Goal: Manage account settings

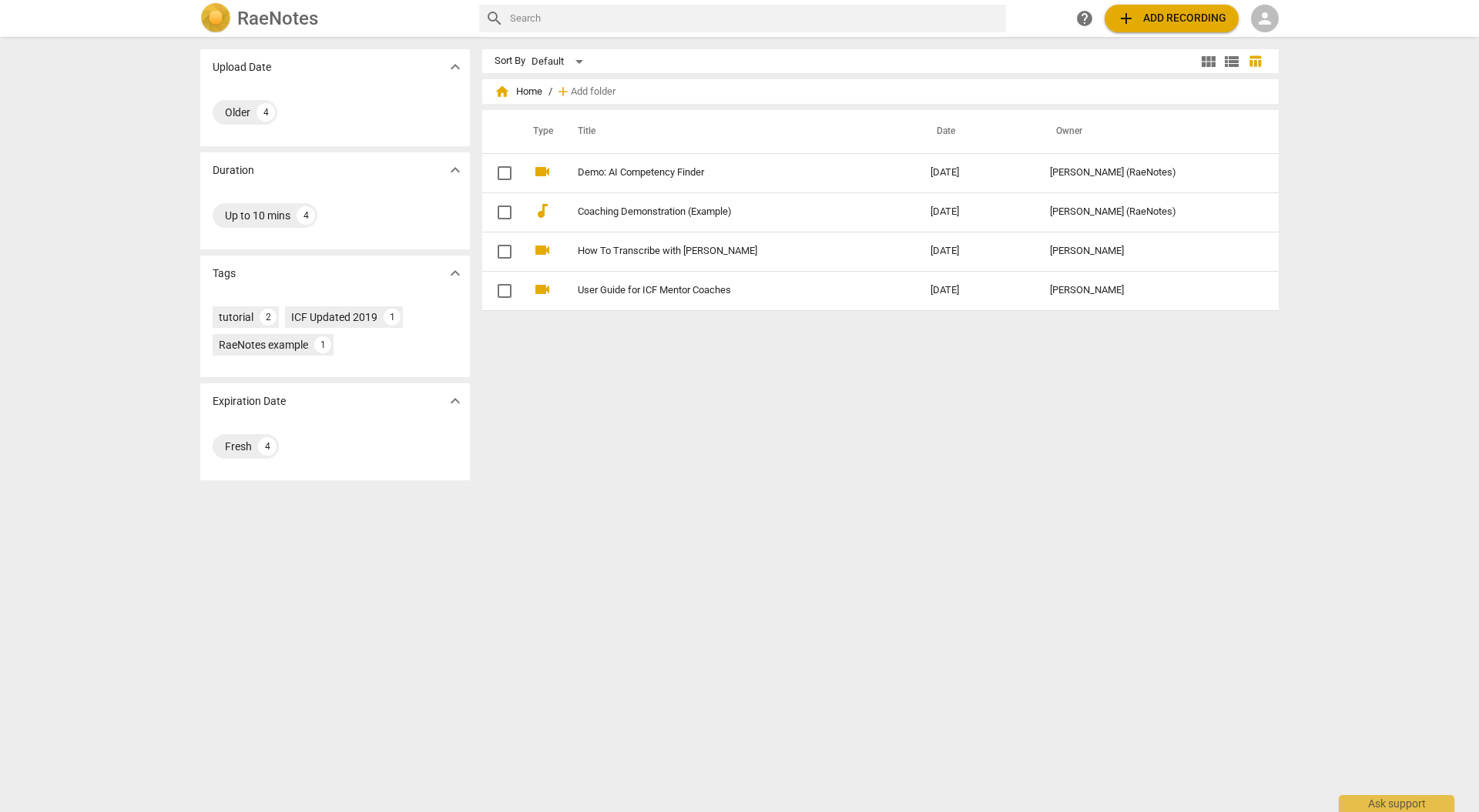
click at [1271, 21] on span "person" at bounding box center [1264, 18] width 19 height 19
click at [1287, 30] on li "Login" at bounding box center [1279, 37] width 55 height 37
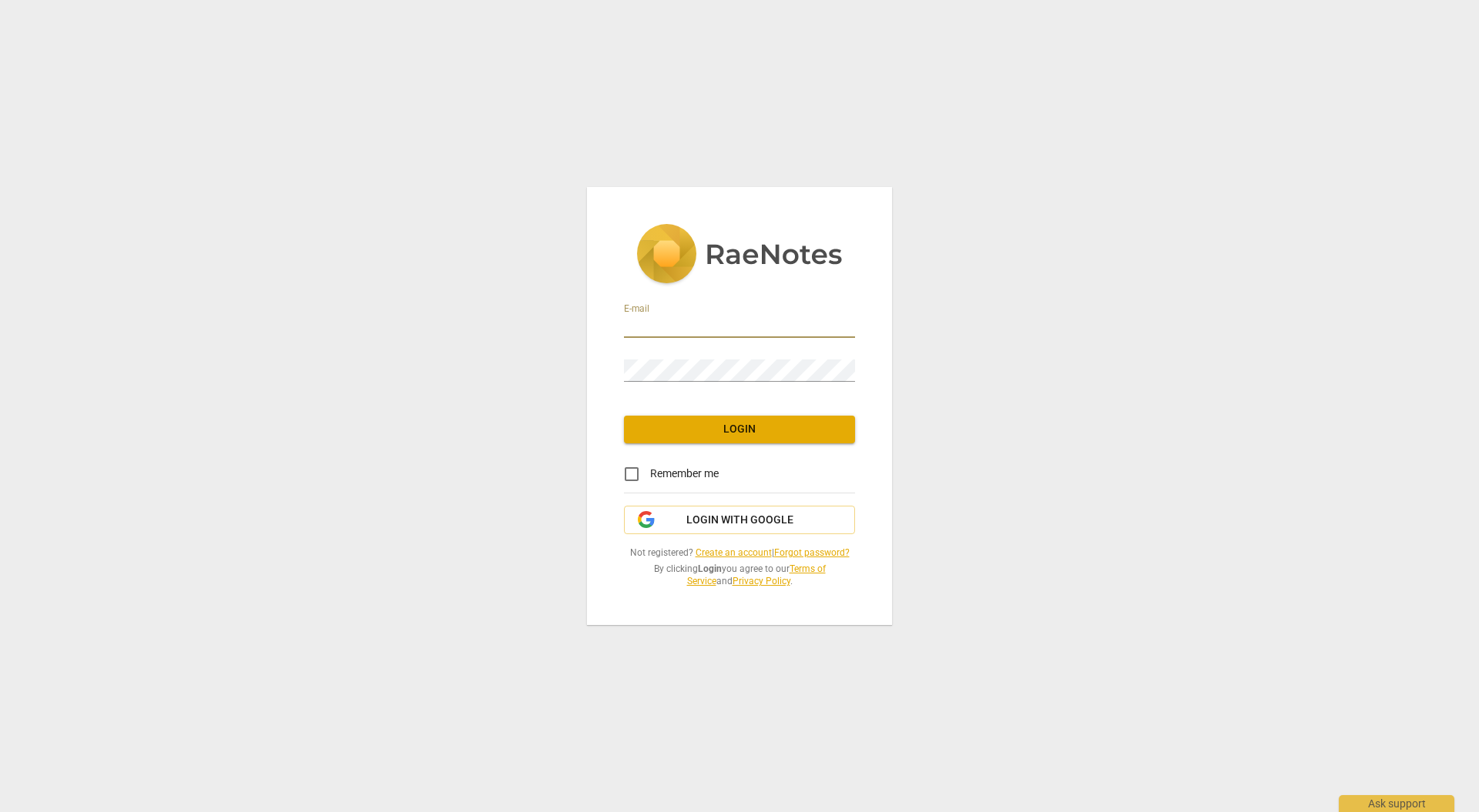
click at [690, 336] on input "email" at bounding box center [739, 326] width 231 height 22
type input "[EMAIL_ADDRESS][DOMAIN_NAME]"
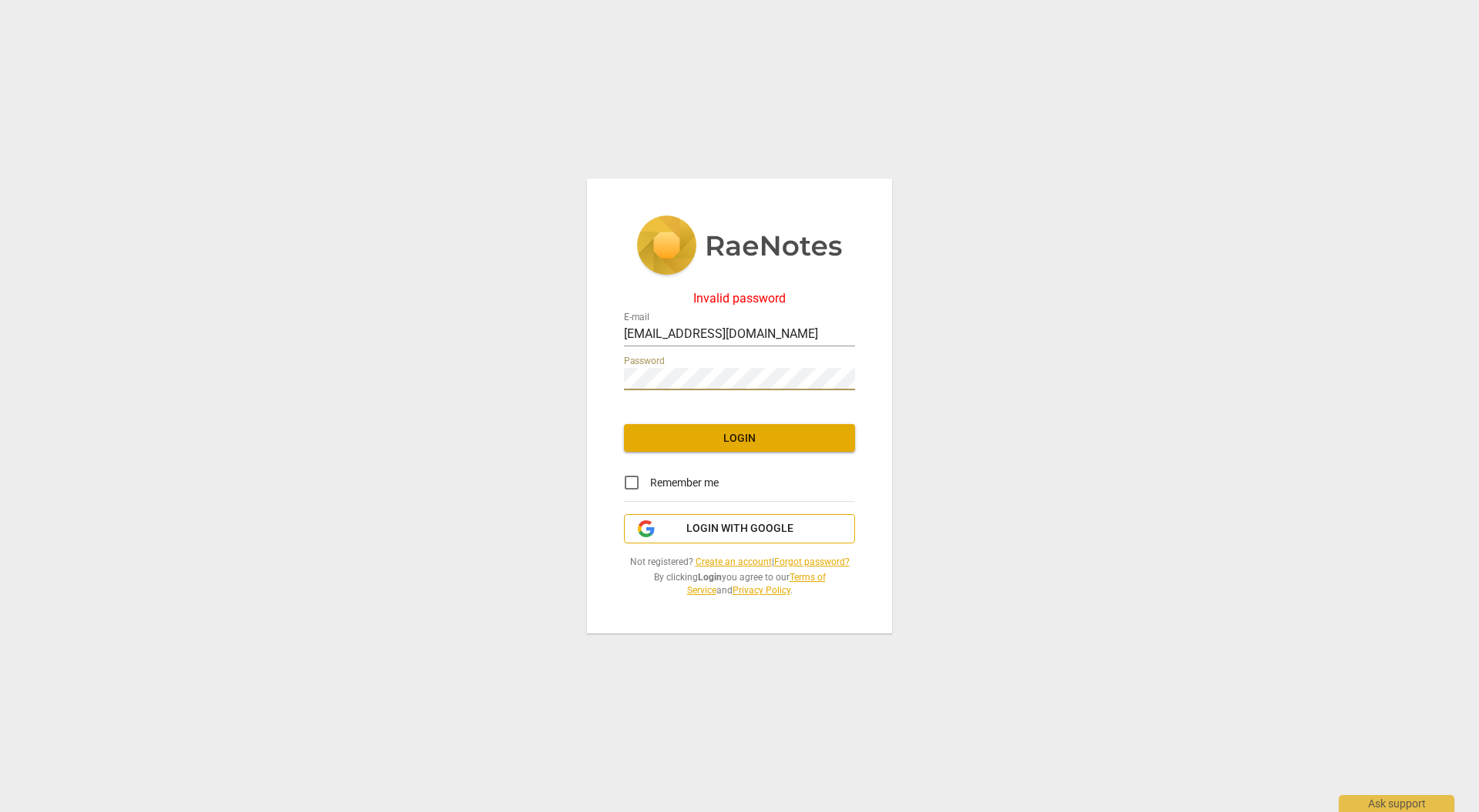
click at [727, 524] on span "Login with Google" at bounding box center [740, 529] width 107 height 15
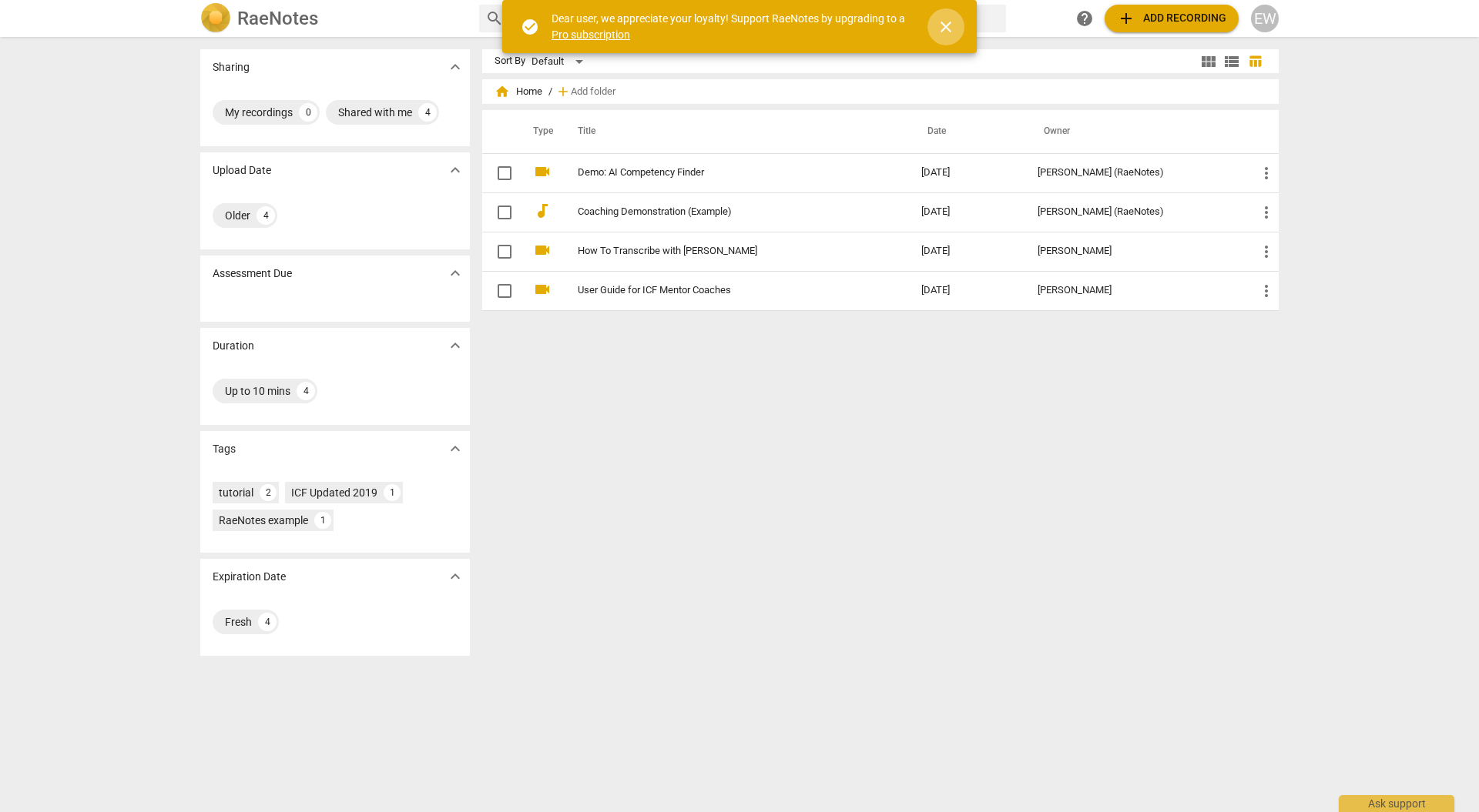
click at [948, 32] on span "close" at bounding box center [946, 27] width 19 height 19
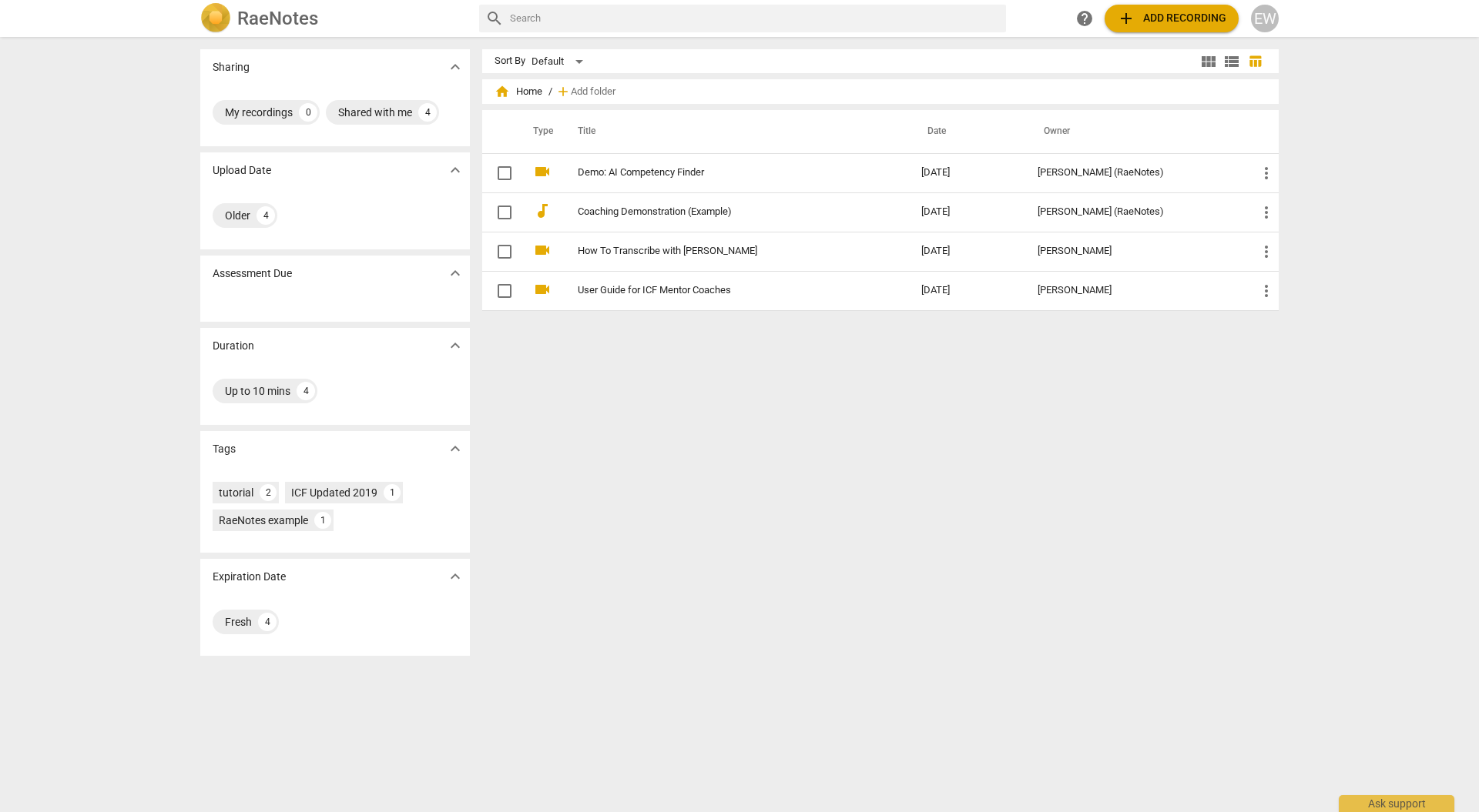
click at [239, 18] on h2 "RaeNotes" at bounding box center [277, 19] width 81 height 21
click at [1267, 16] on div "EW" at bounding box center [1264, 18] width 28 height 28
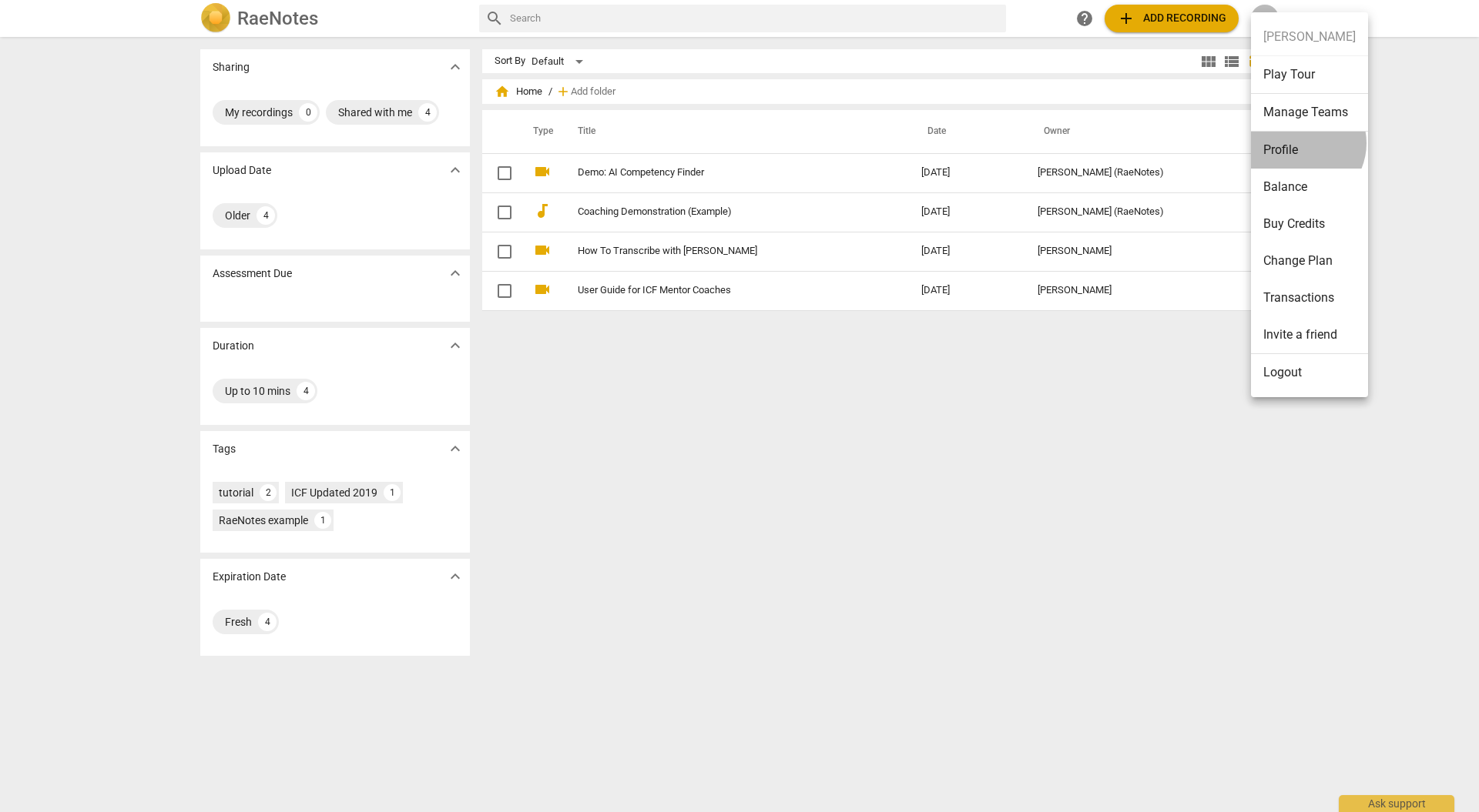
click at [1299, 143] on li "Profile" at bounding box center [1309, 149] width 117 height 37
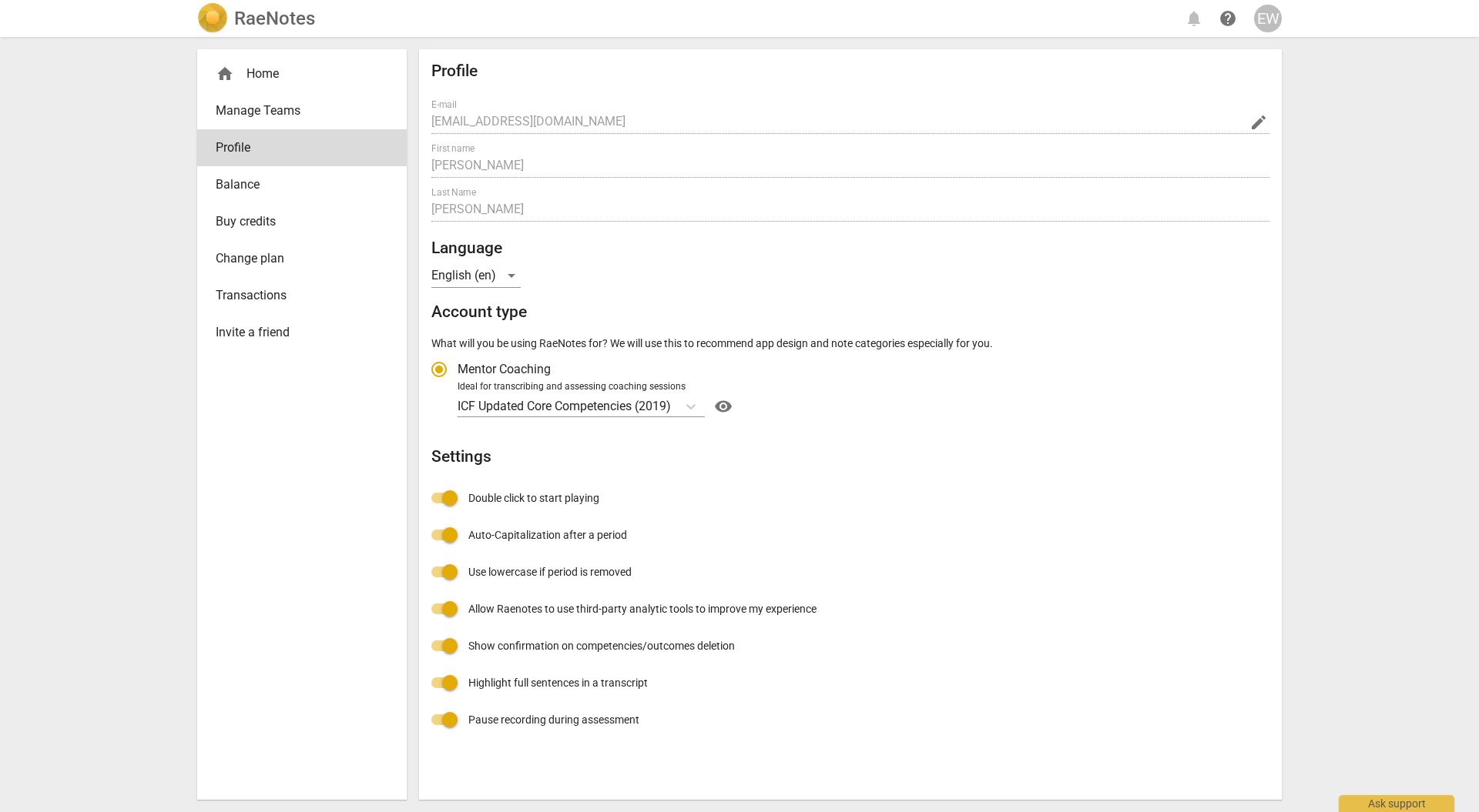
radio input "false"
click at [1232, 3] on div "RaeNotes notifications help EW" at bounding box center [739, 18] width 1084 height 30
click at [1231, 8] on button "help" at bounding box center [1228, 18] width 28 height 28
click at [1267, 14] on div "EW" at bounding box center [1267, 18] width 28 height 28
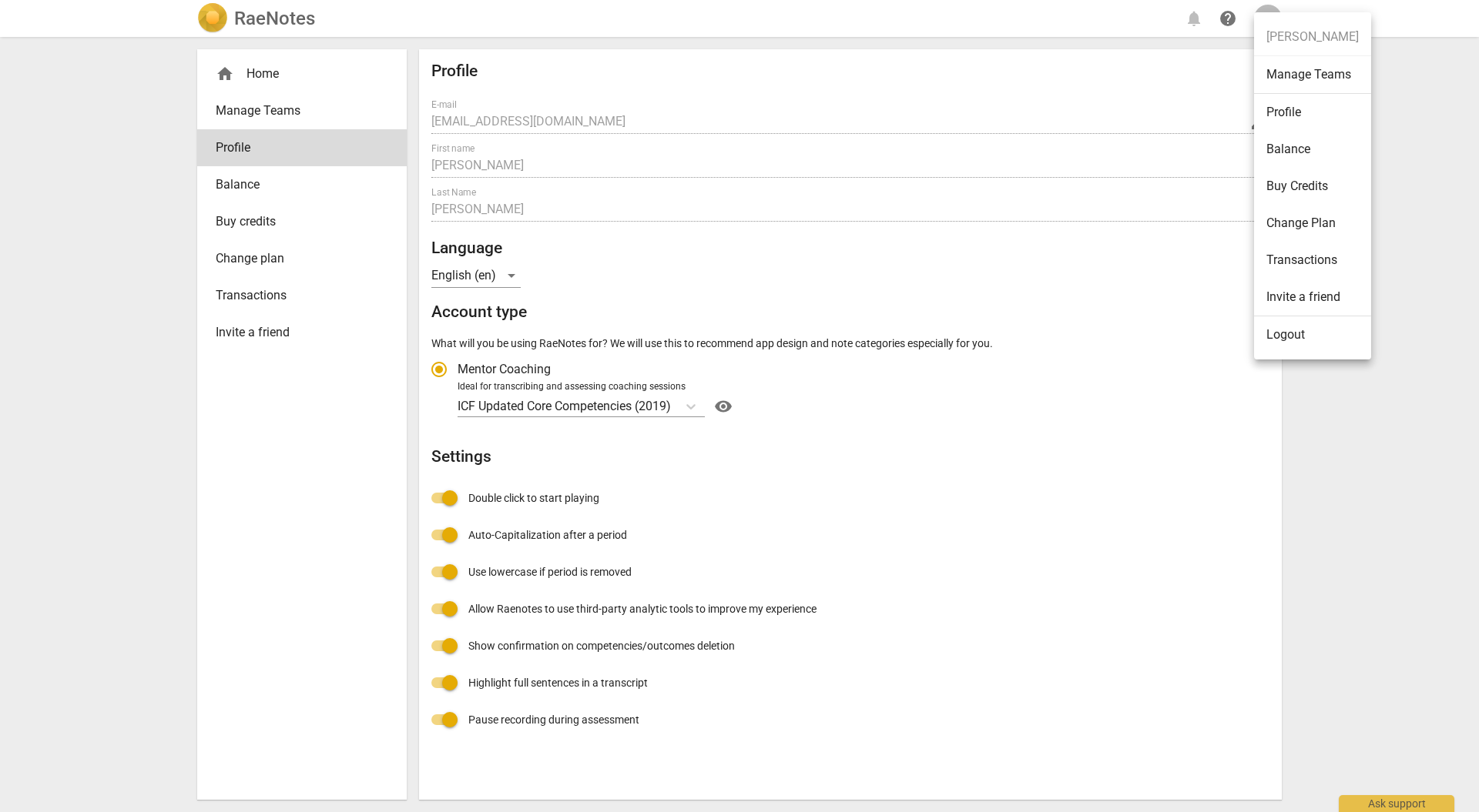
click at [1295, 332] on li "Logout" at bounding box center [1312, 334] width 117 height 37
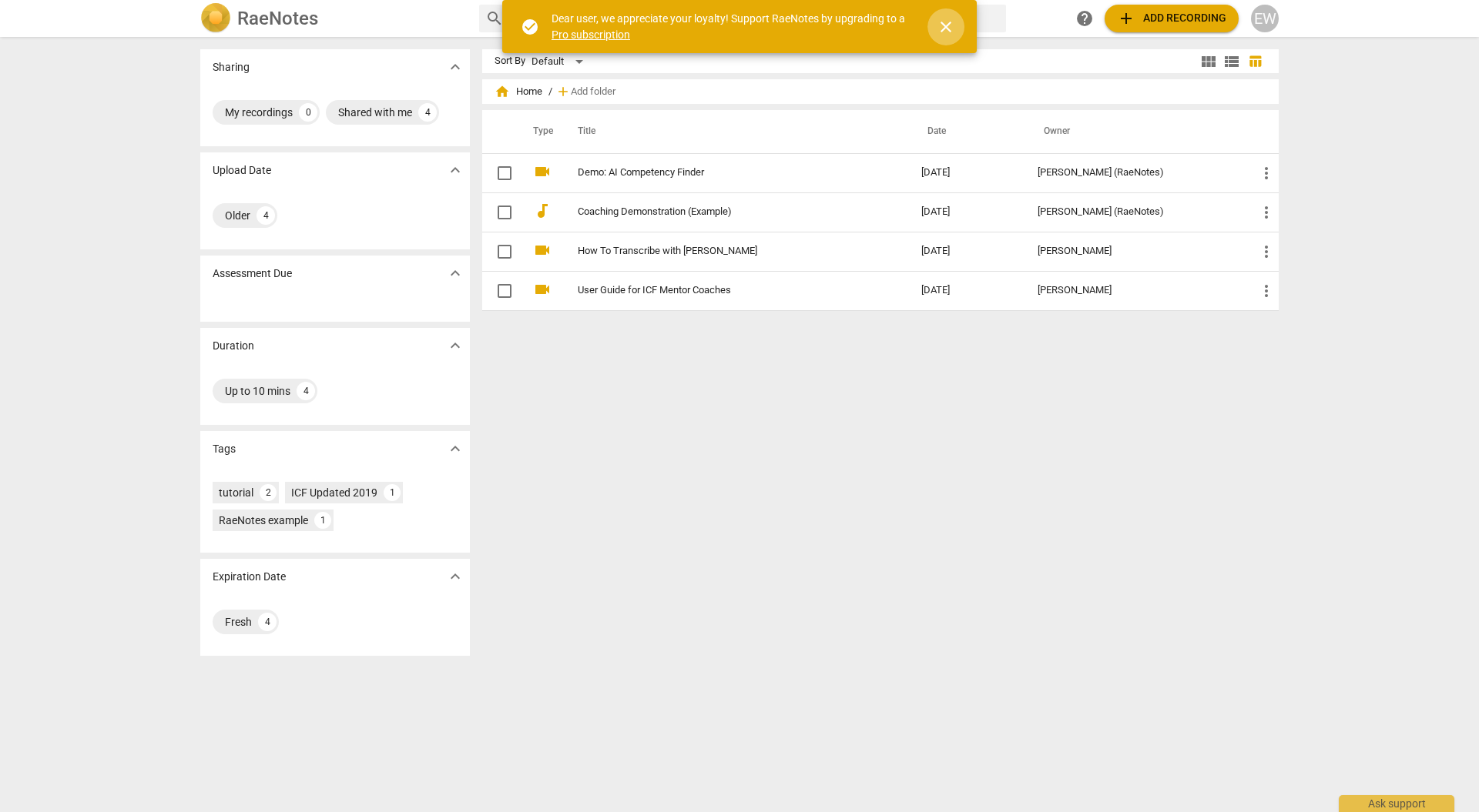
click at [948, 22] on span "close" at bounding box center [946, 27] width 19 height 19
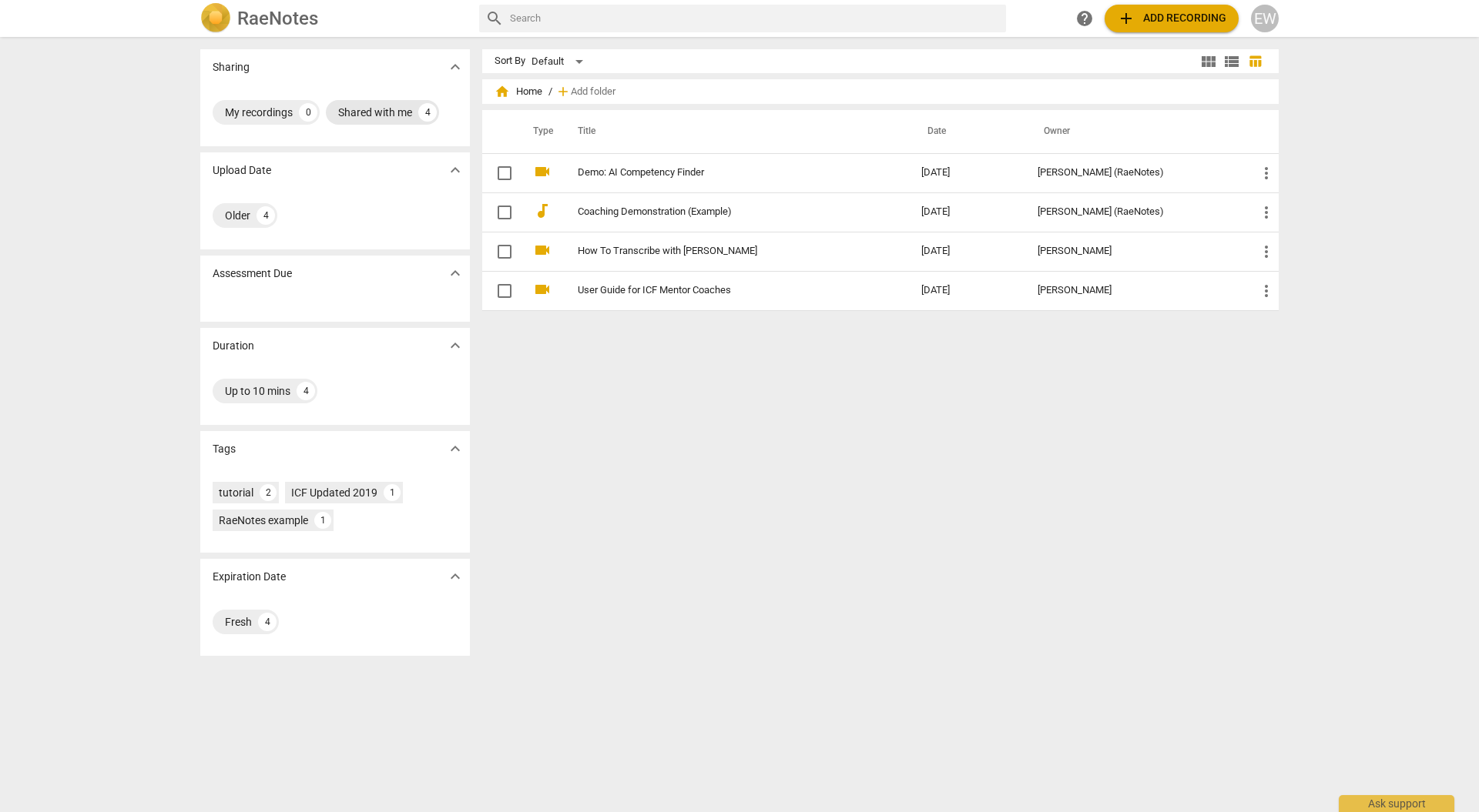
click at [362, 113] on div "Shared with me" at bounding box center [375, 112] width 74 height 15
click at [1259, 26] on div "EW" at bounding box center [1264, 18] width 28 height 28
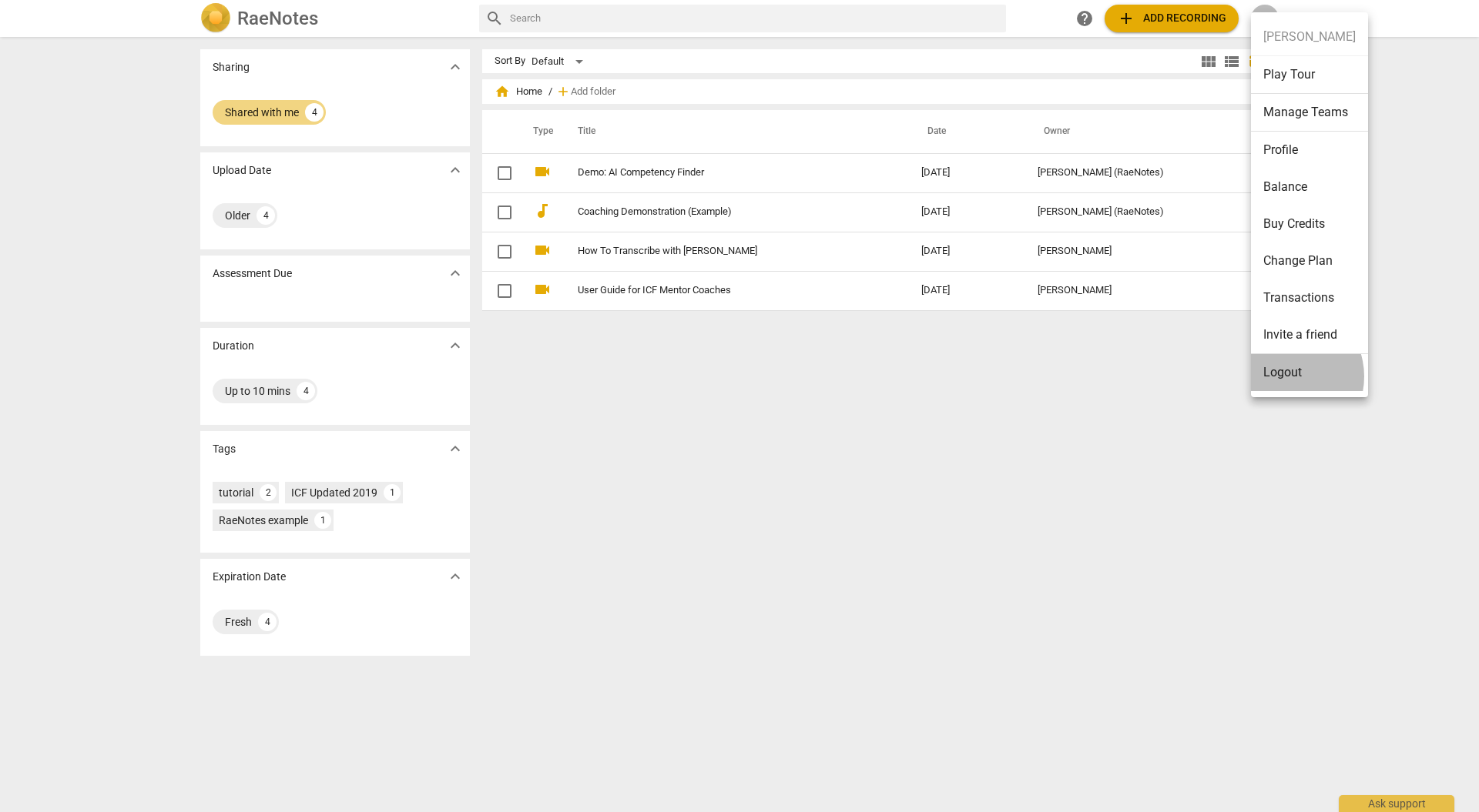
click at [1285, 376] on li "Logout" at bounding box center [1309, 372] width 117 height 37
